Goal: Transaction & Acquisition: Purchase product/service

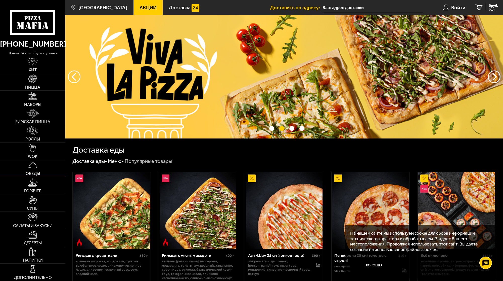
click at [36, 176] on link "Обеды" at bounding box center [32, 168] width 65 height 17
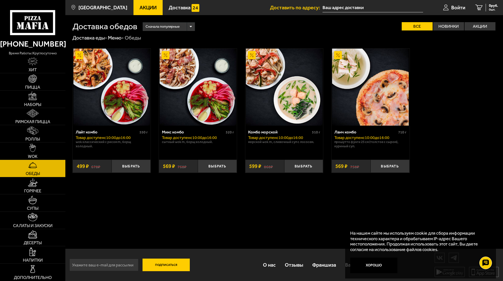
drag, startPoint x: 232, startPoint y: 22, endPoint x: 216, endPoint y: 38, distance: 21.7
click at [232, 22] on div "Сначала популярные Все Новинки Акции Пожелания Wok классический с рисом M Борщ …" at bounding box center [316, 26] width 359 height 8
click at [32, 99] on img at bounding box center [32, 96] width 9 height 9
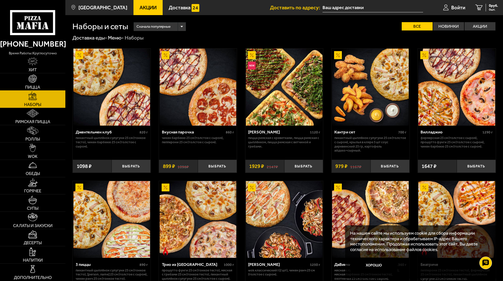
click at [33, 81] on img at bounding box center [32, 78] width 9 height 9
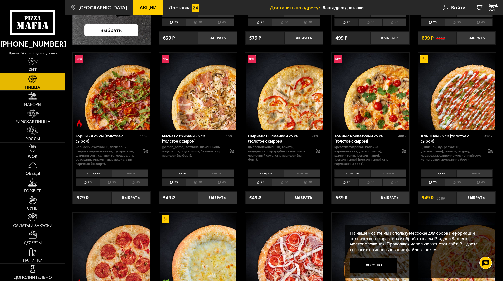
scroll to position [151, 0]
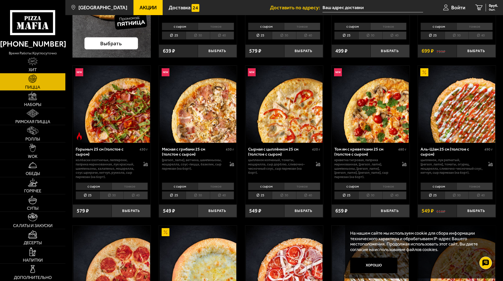
click at [448, 183] on li "с сыром" at bounding box center [439, 185] width 36 height 7
click at [455, 195] on li "30" at bounding box center [457, 195] width 24 height 8
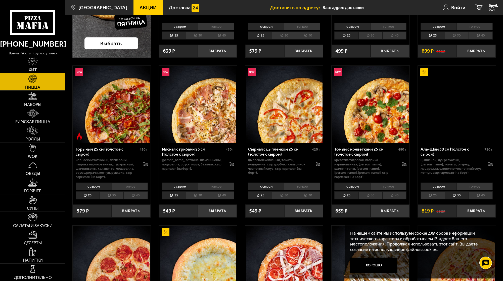
click at [428, 199] on li "25" at bounding box center [433, 195] width 24 height 8
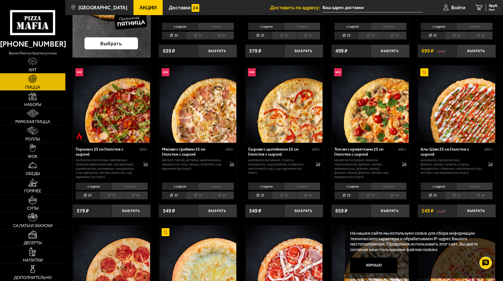
click at [452, 194] on li "30" at bounding box center [457, 195] width 24 height 8
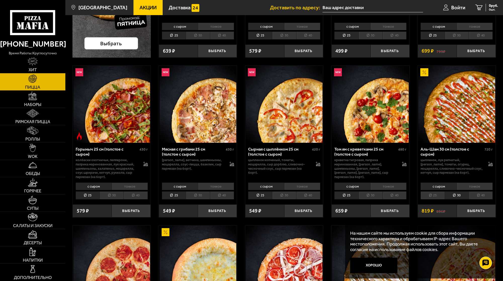
click at [436, 194] on li "25" at bounding box center [433, 195] width 24 height 8
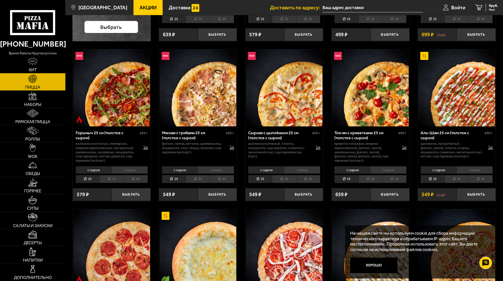
scroll to position [176, 0]
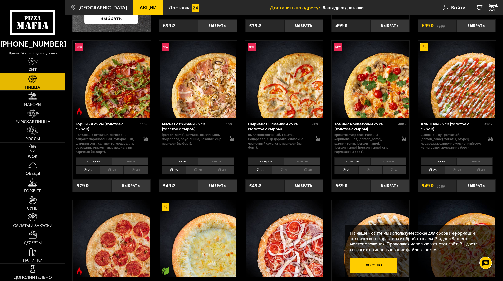
click at [383, 265] on button "Хорошо" at bounding box center [373, 265] width 47 height 16
